Goal: Check status: Check status

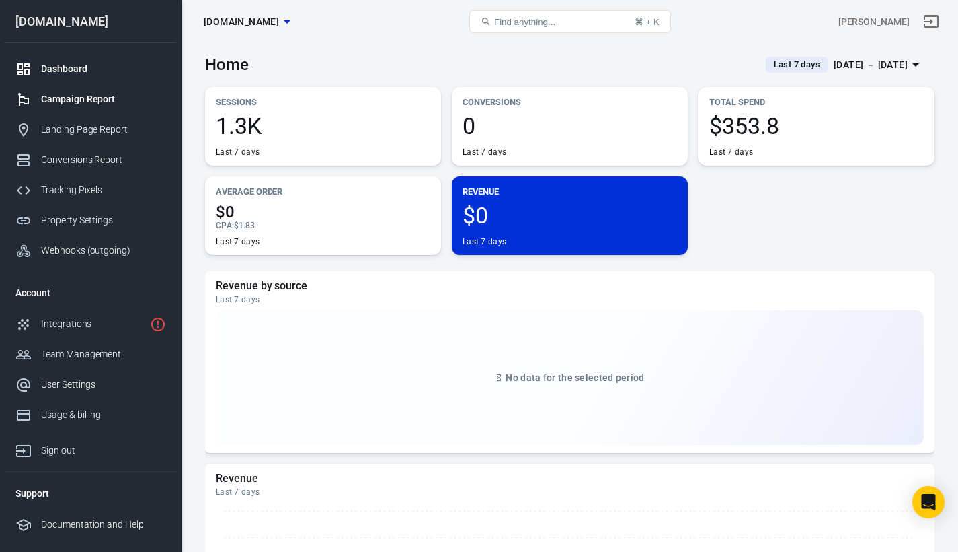
click at [84, 96] on div "Campaign Report" at bounding box center [103, 99] width 125 height 14
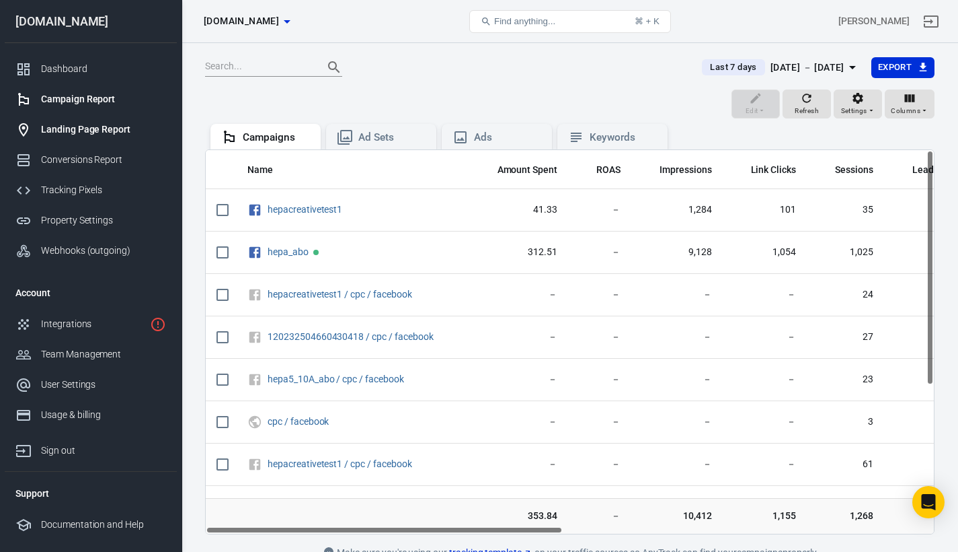
click at [95, 126] on div "Landing Page Report" at bounding box center [103, 129] width 125 height 14
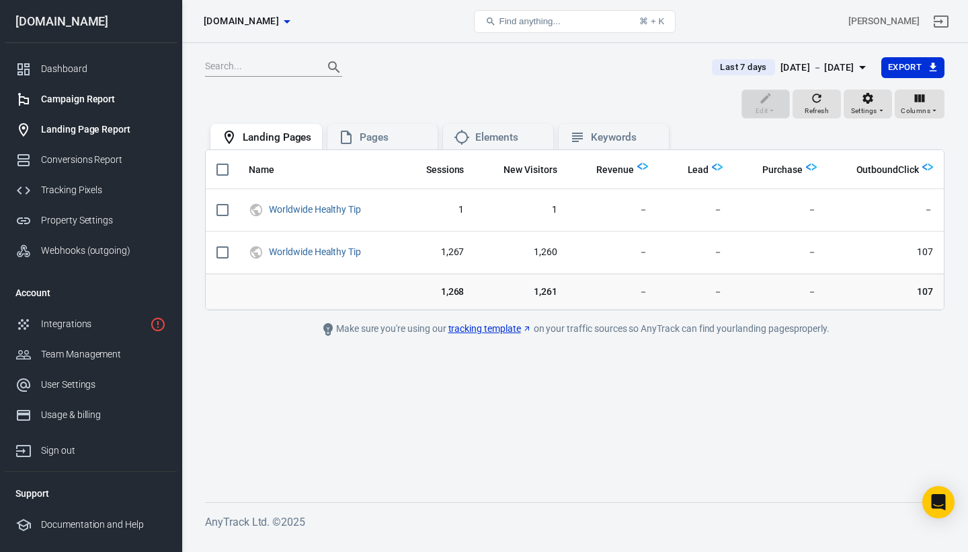
click at [87, 101] on div "Campaign Report" at bounding box center [103, 99] width 125 height 14
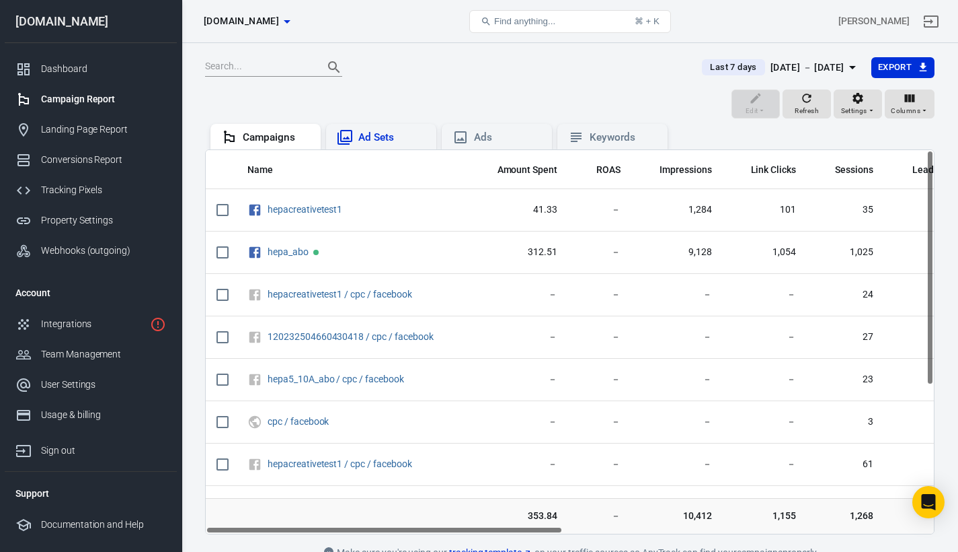
click at [392, 135] on div "Ad Sets" at bounding box center [391, 137] width 67 height 14
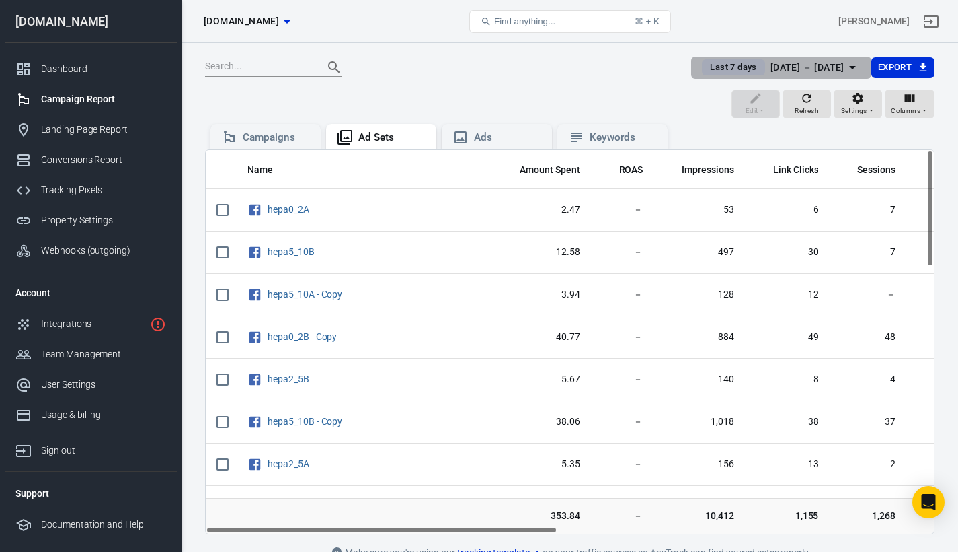
click at [714, 67] on span "Last 7 days" at bounding box center [733, 67] width 57 height 13
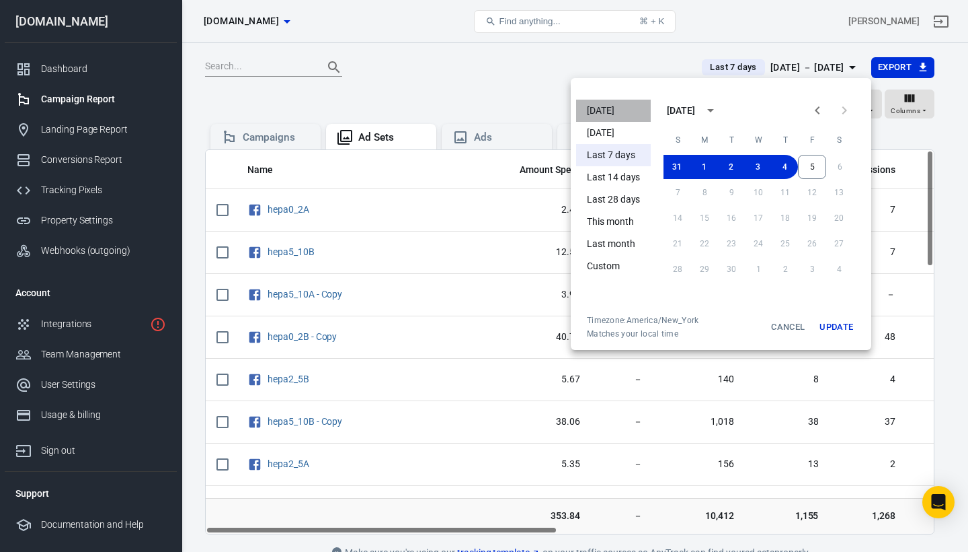
click at [593, 104] on li "[DATE]" at bounding box center [613, 111] width 75 height 22
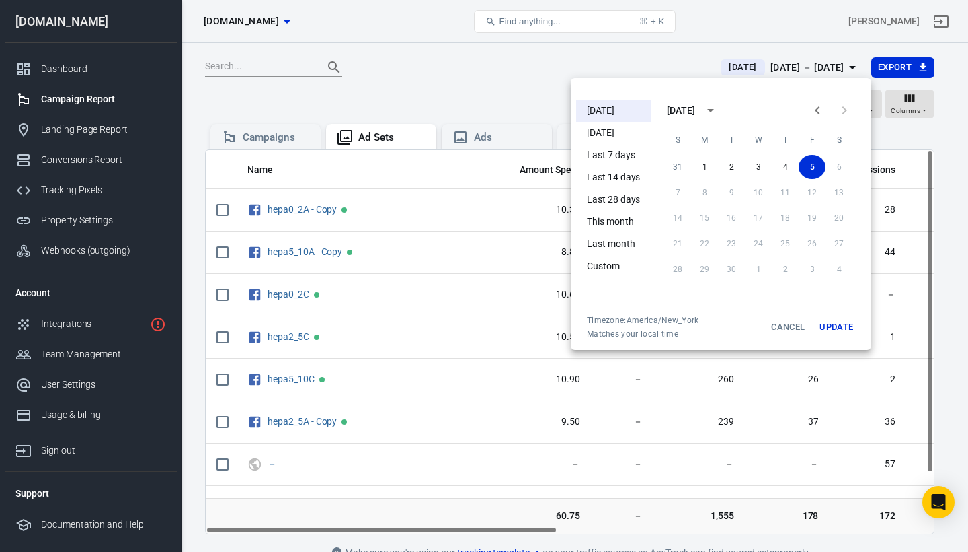
click at [576, 56] on div at bounding box center [484, 276] width 968 height 552
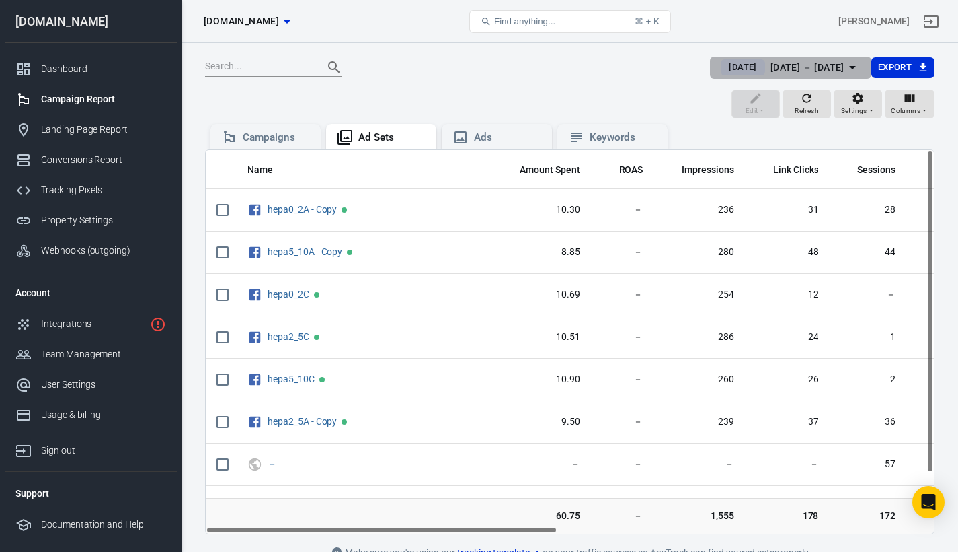
click at [740, 69] on span "[DATE]" at bounding box center [743, 67] width 38 height 13
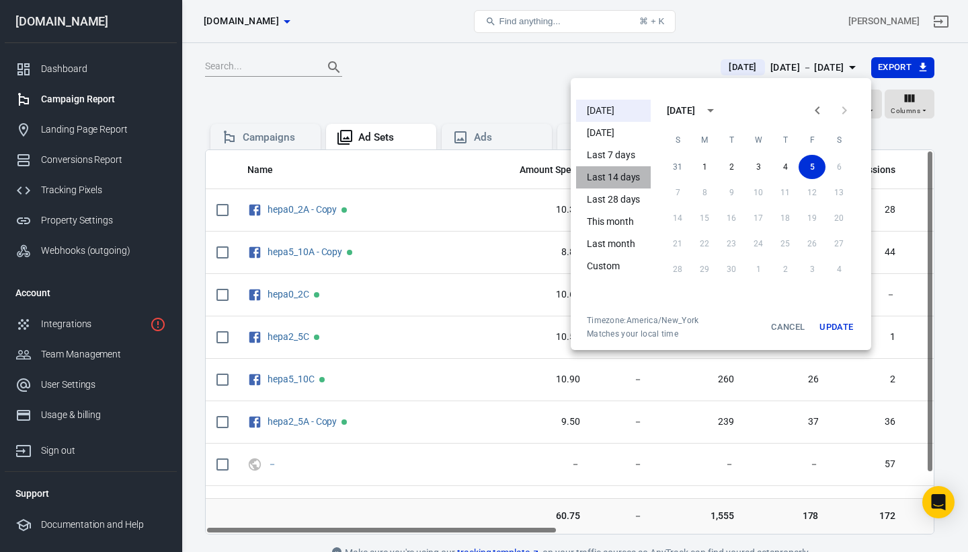
click at [619, 175] on li "Last 14 days" at bounding box center [613, 177] width 75 height 22
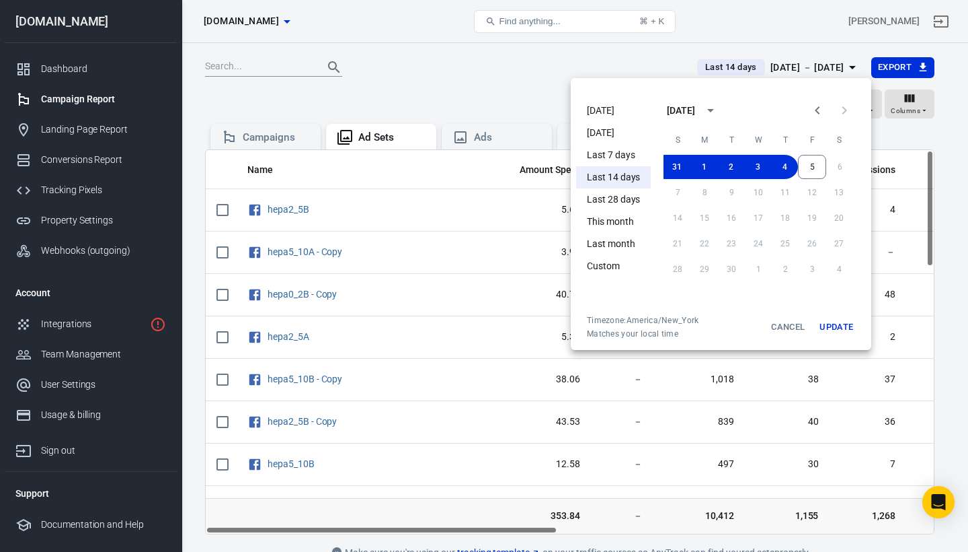
click at [646, 59] on div at bounding box center [484, 276] width 968 height 552
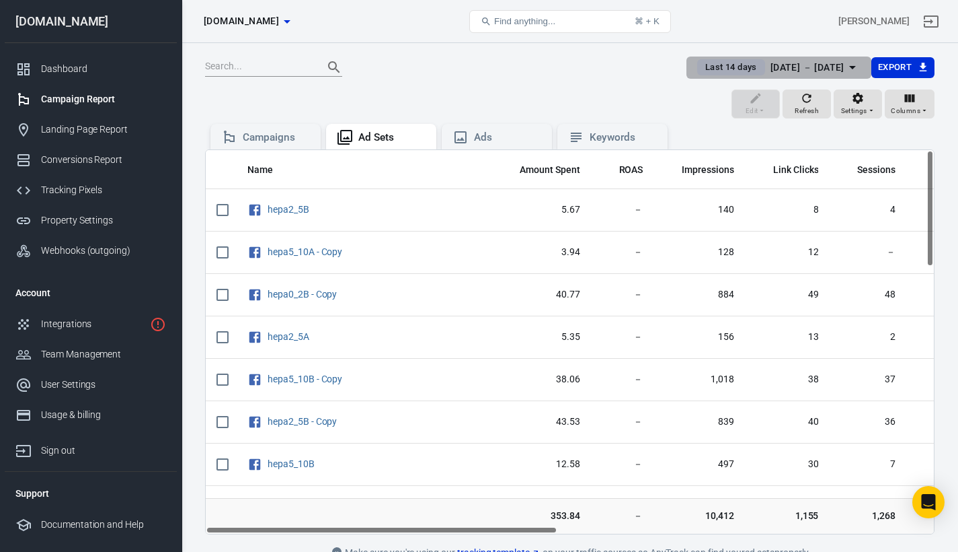
click at [714, 69] on span "Last 14 days" at bounding box center [731, 67] width 63 height 13
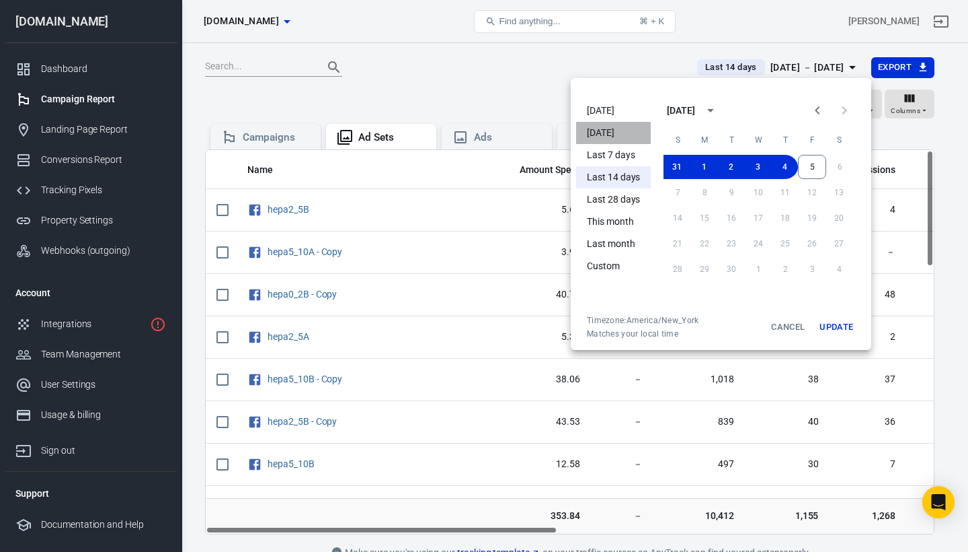
click at [615, 126] on li "[DATE]" at bounding box center [613, 133] width 75 height 22
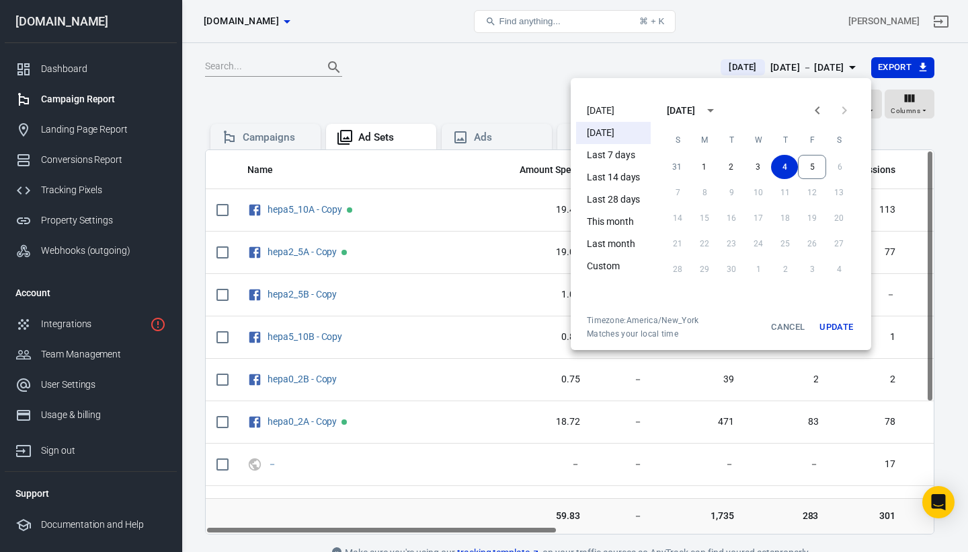
click at [621, 72] on div at bounding box center [484, 276] width 968 height 552
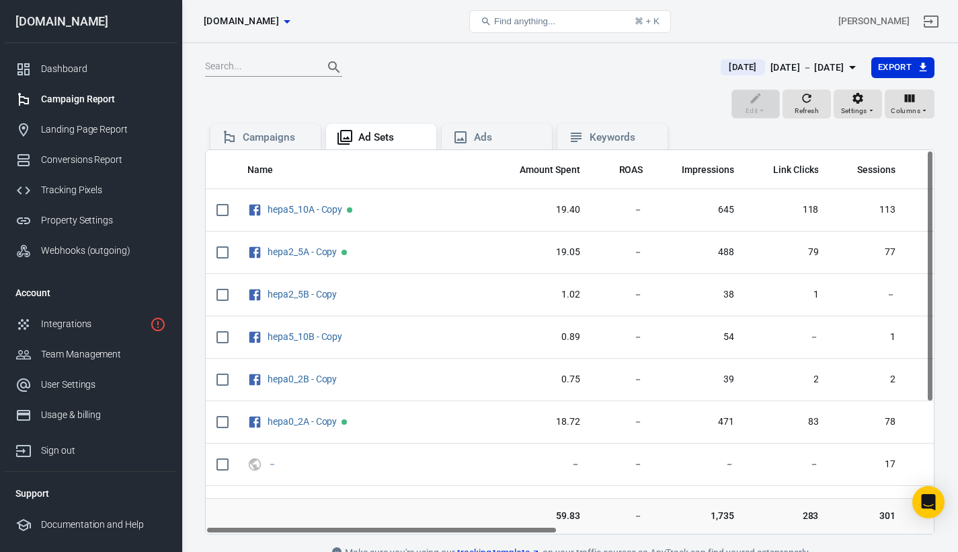
click at [724, 71] on span "[DATE]" at bounding box center [743, 67] width 38 height 13
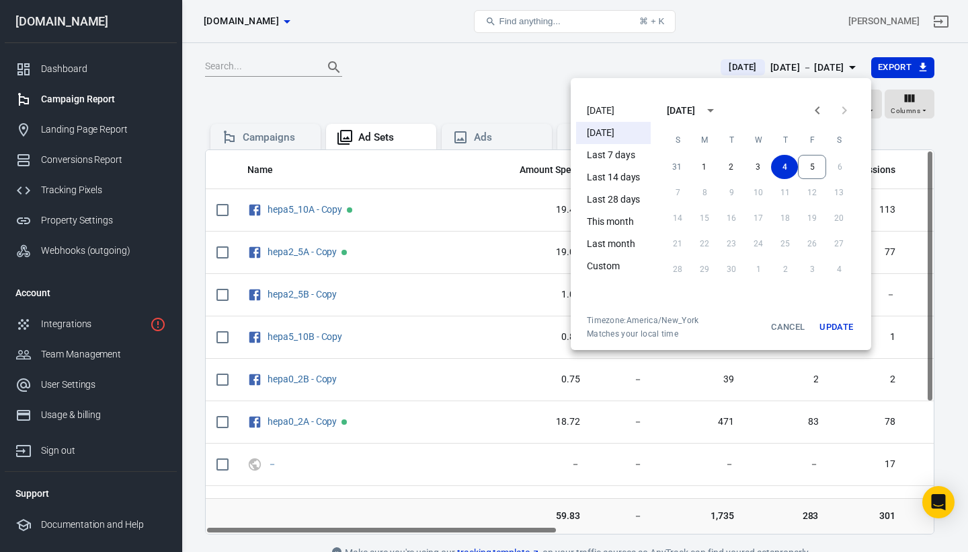
click at [589, 113] on li "[DATE]" at bounding box center [613, 111] width 75 height 22
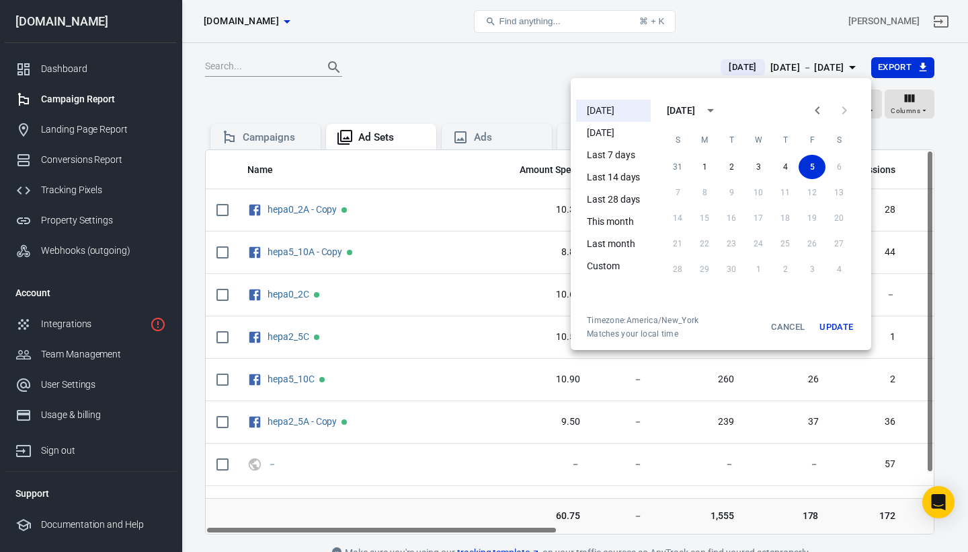
click at [634, 67] on div at bounding box center [484, 276] width 968 height 552
